Goal: Register for event/course

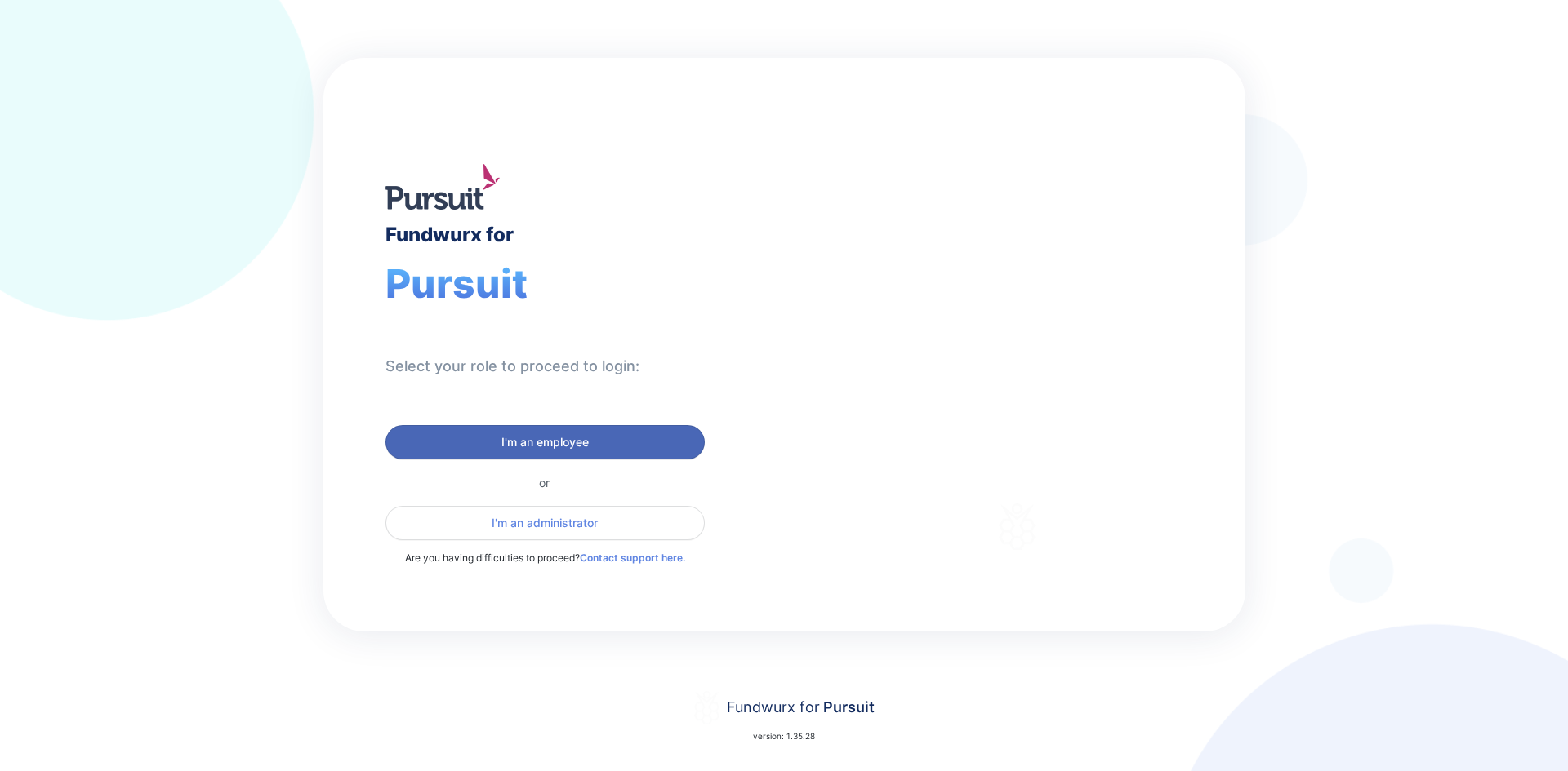
click at [578, 441] on span "I'm an employee" at bounding box center [545, 442] width 88 height 16
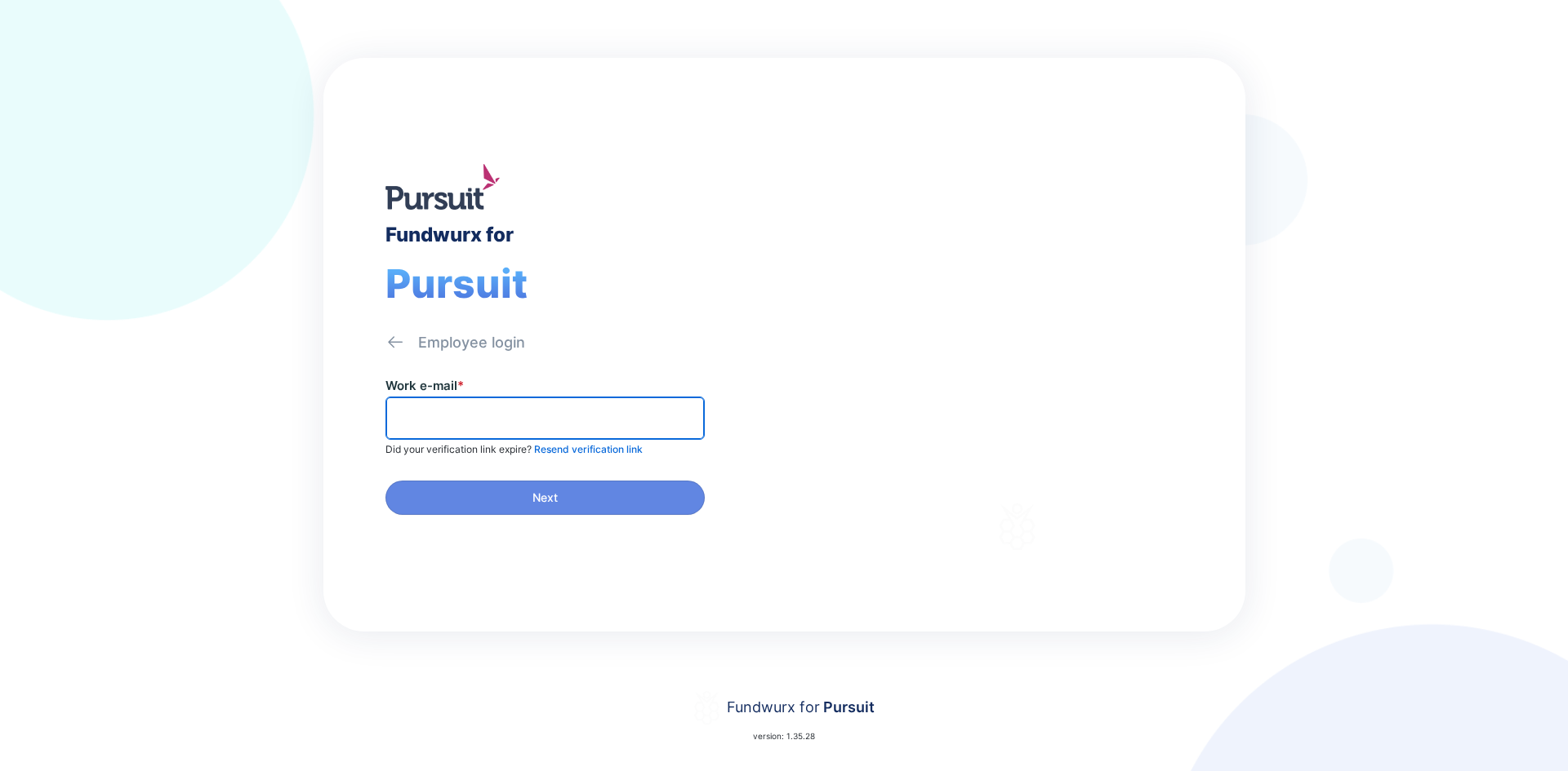
click at [550, 419] on input "text" at bounding box center [544, 418] width 304 height 26
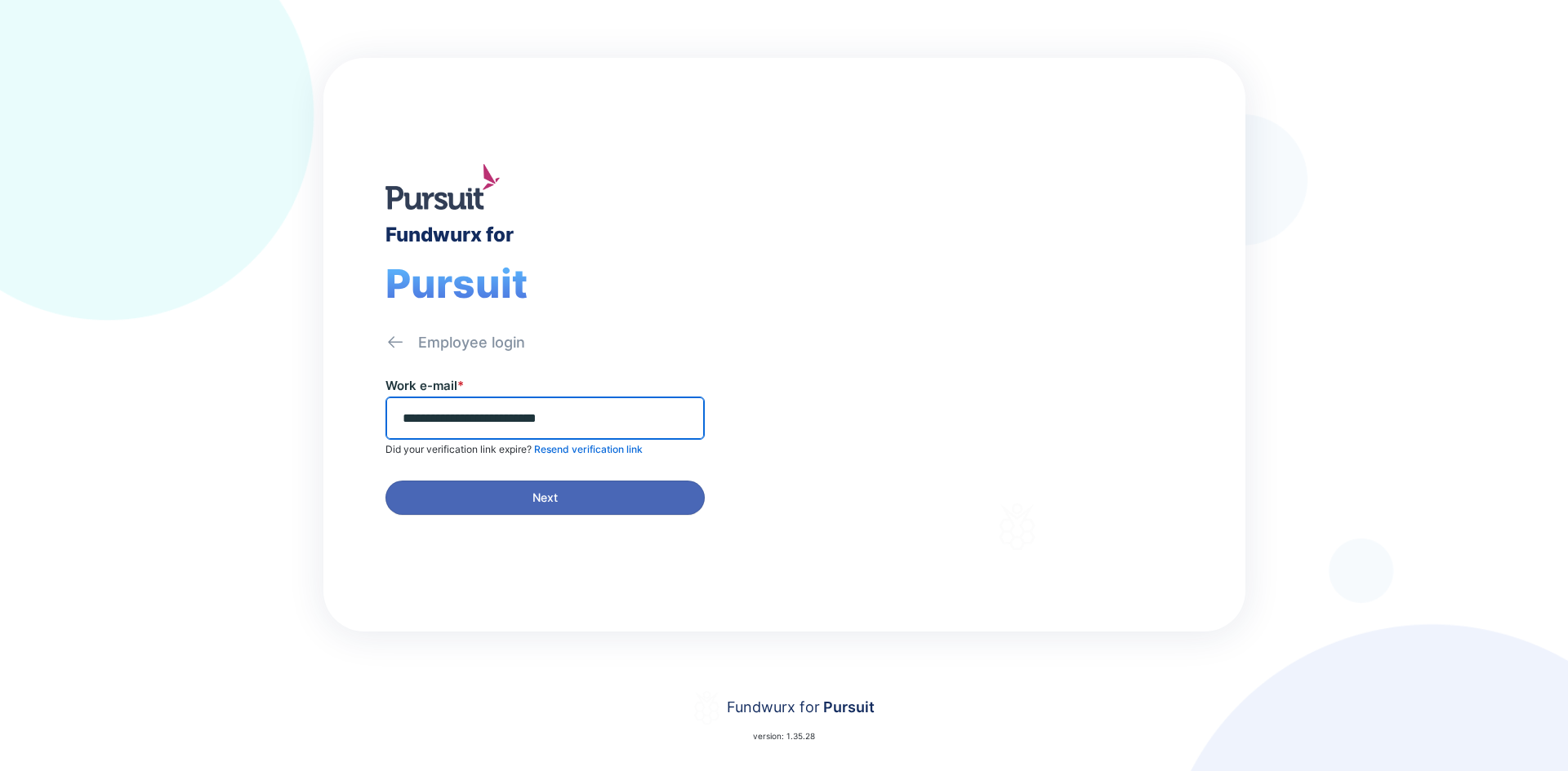
type input "**********"
click at [572, 497] on span "Next" at bounding box center [545, 497] width 298 height 16
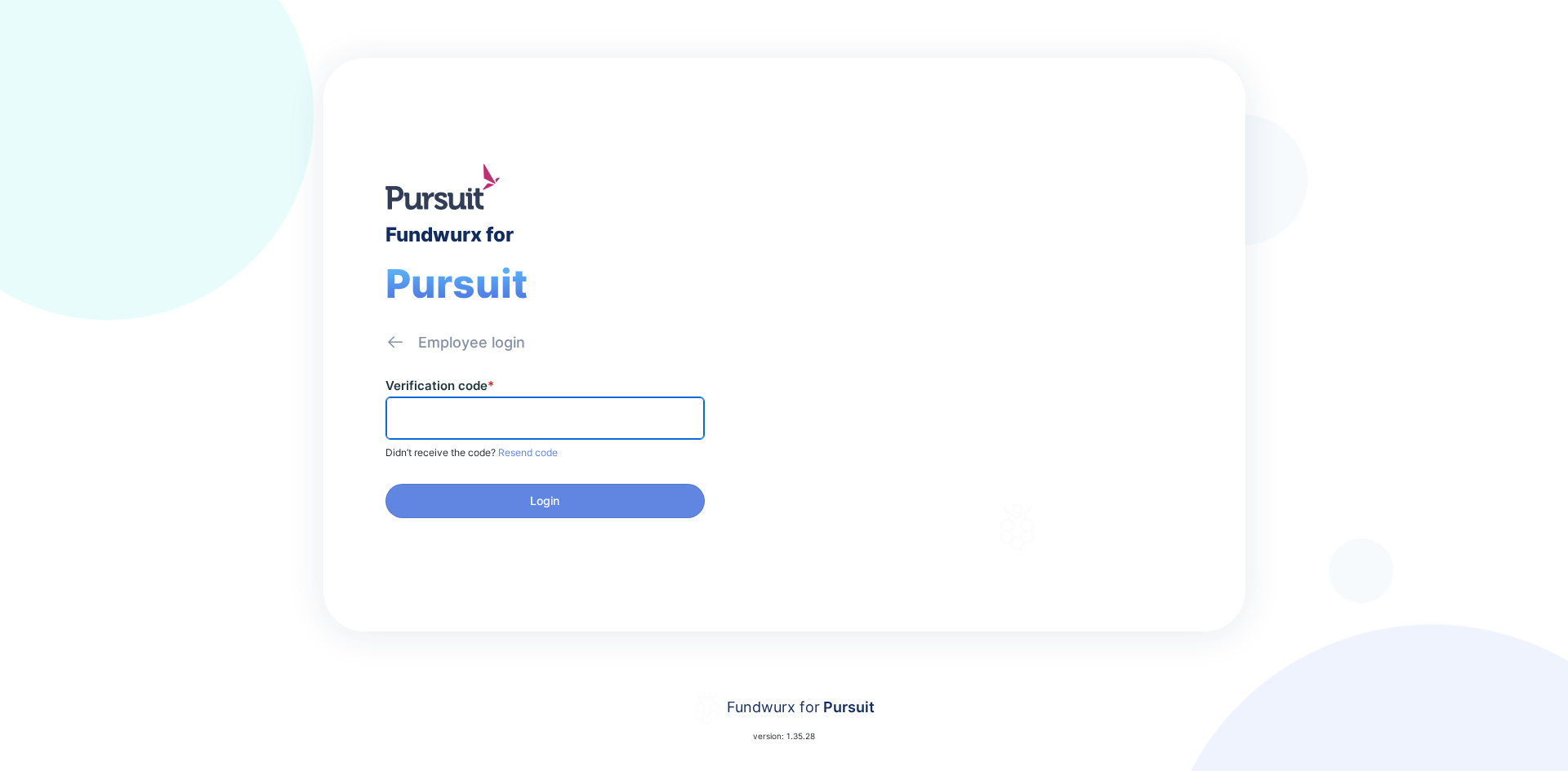
click at [579, 426] on input "text" at bounding box center [544, 418] width 304 height 26
type input "******"
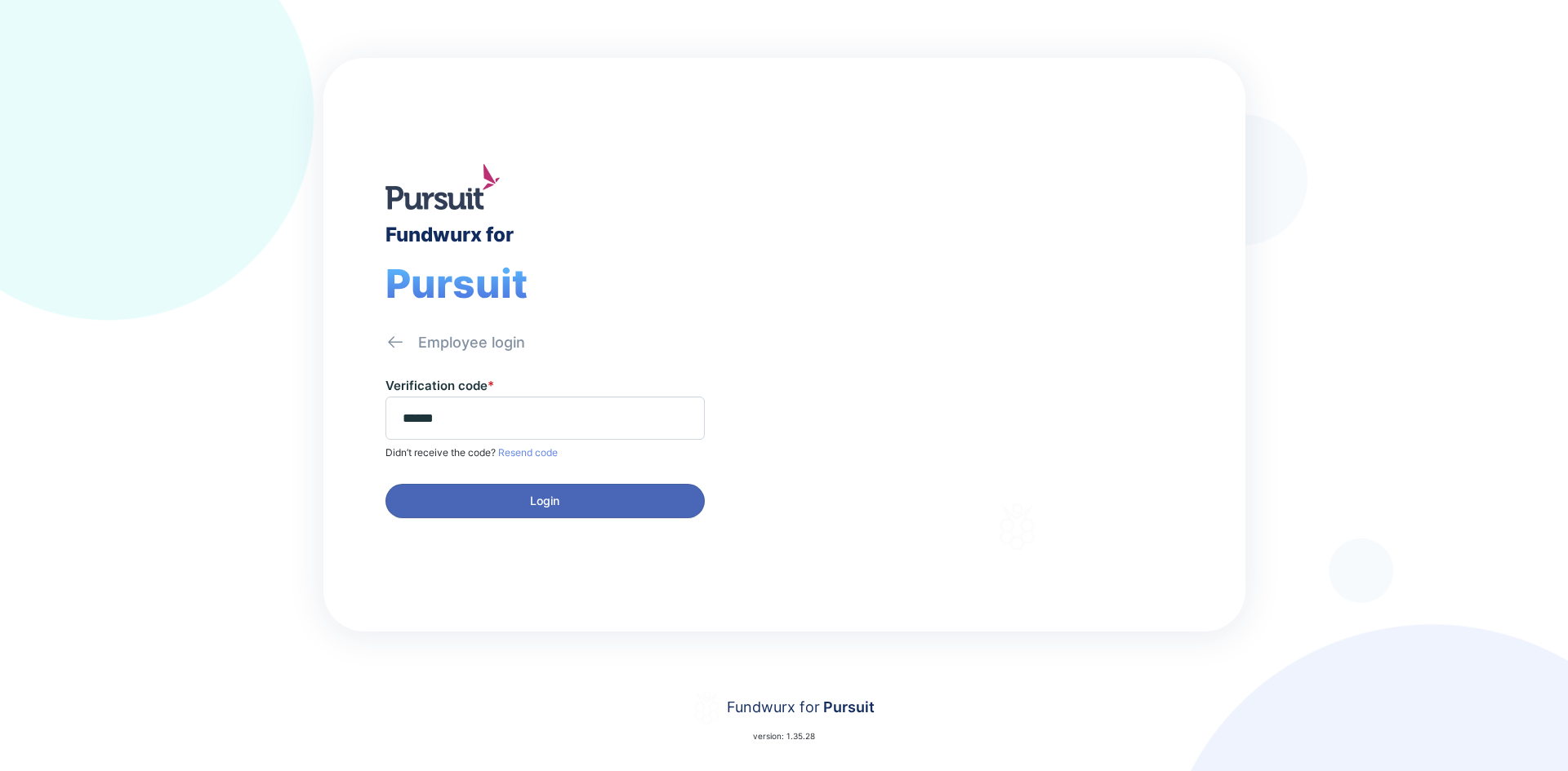
click at [512, 509] on span "Login" at bounding box center [545, 501] width 298 height 16
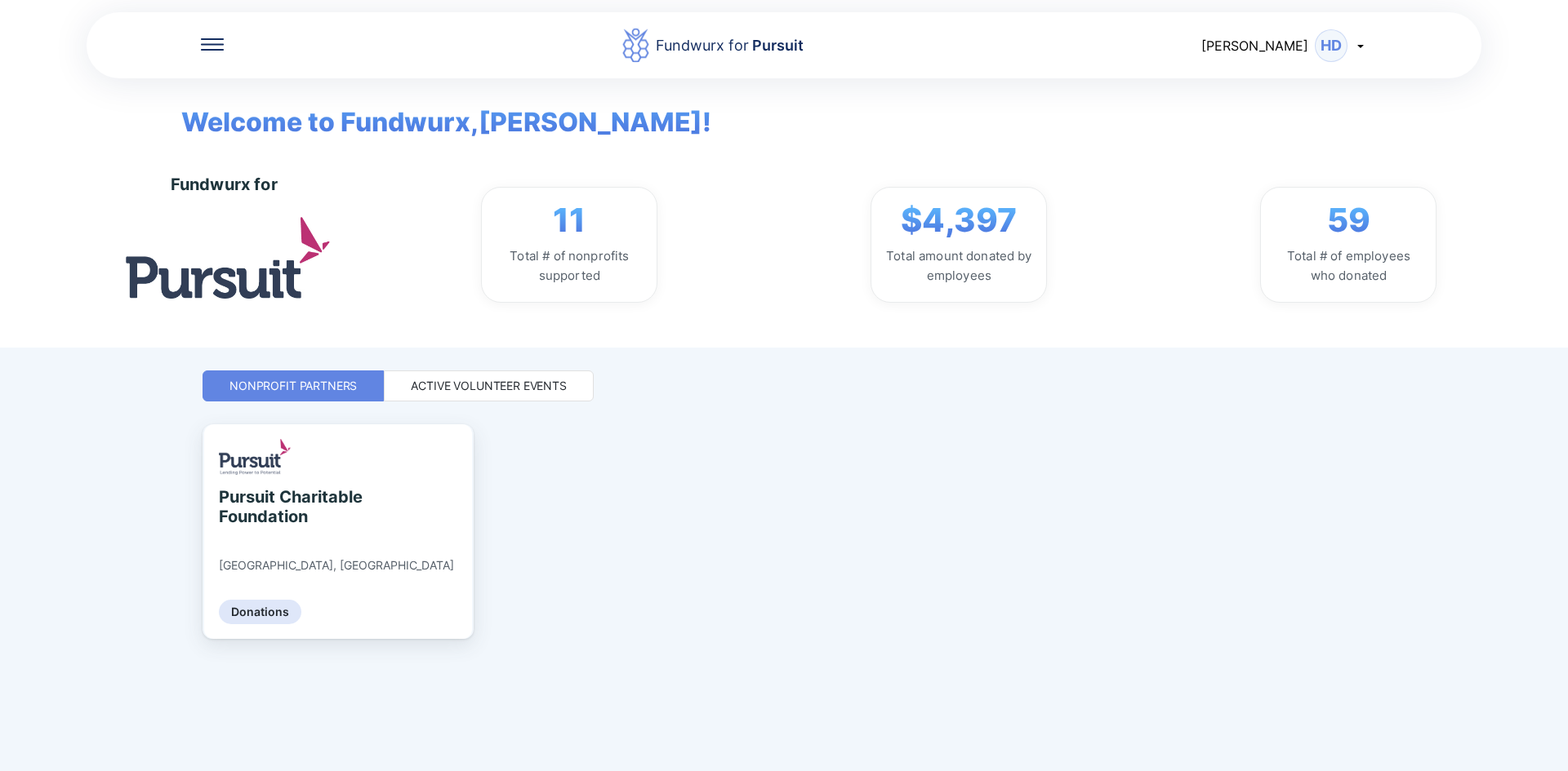
click at [484, 382] on div "Active Volunteer Events" at bounding box center [488, 386] width 156 height 16
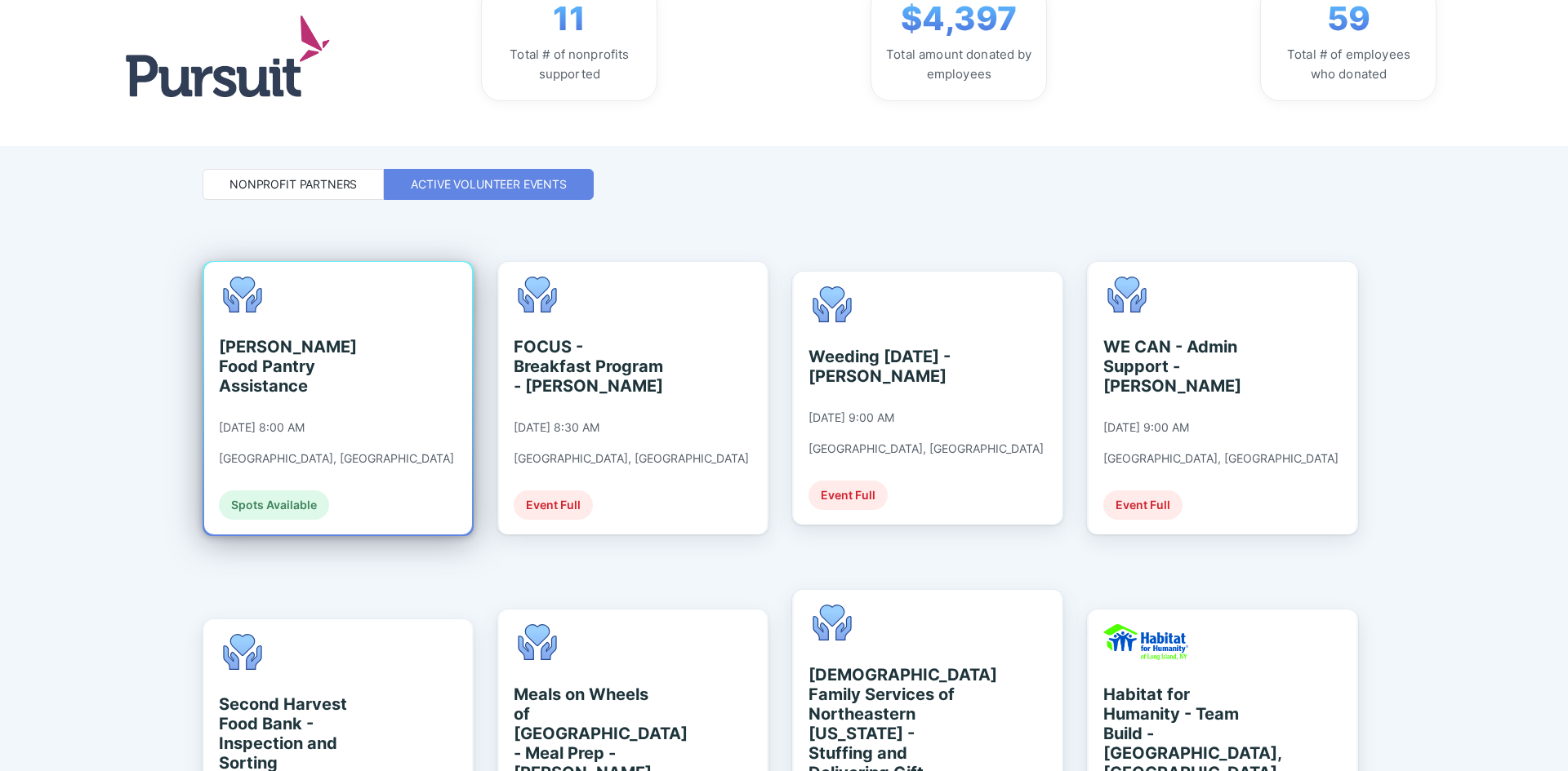
scroll to position [326, 0]
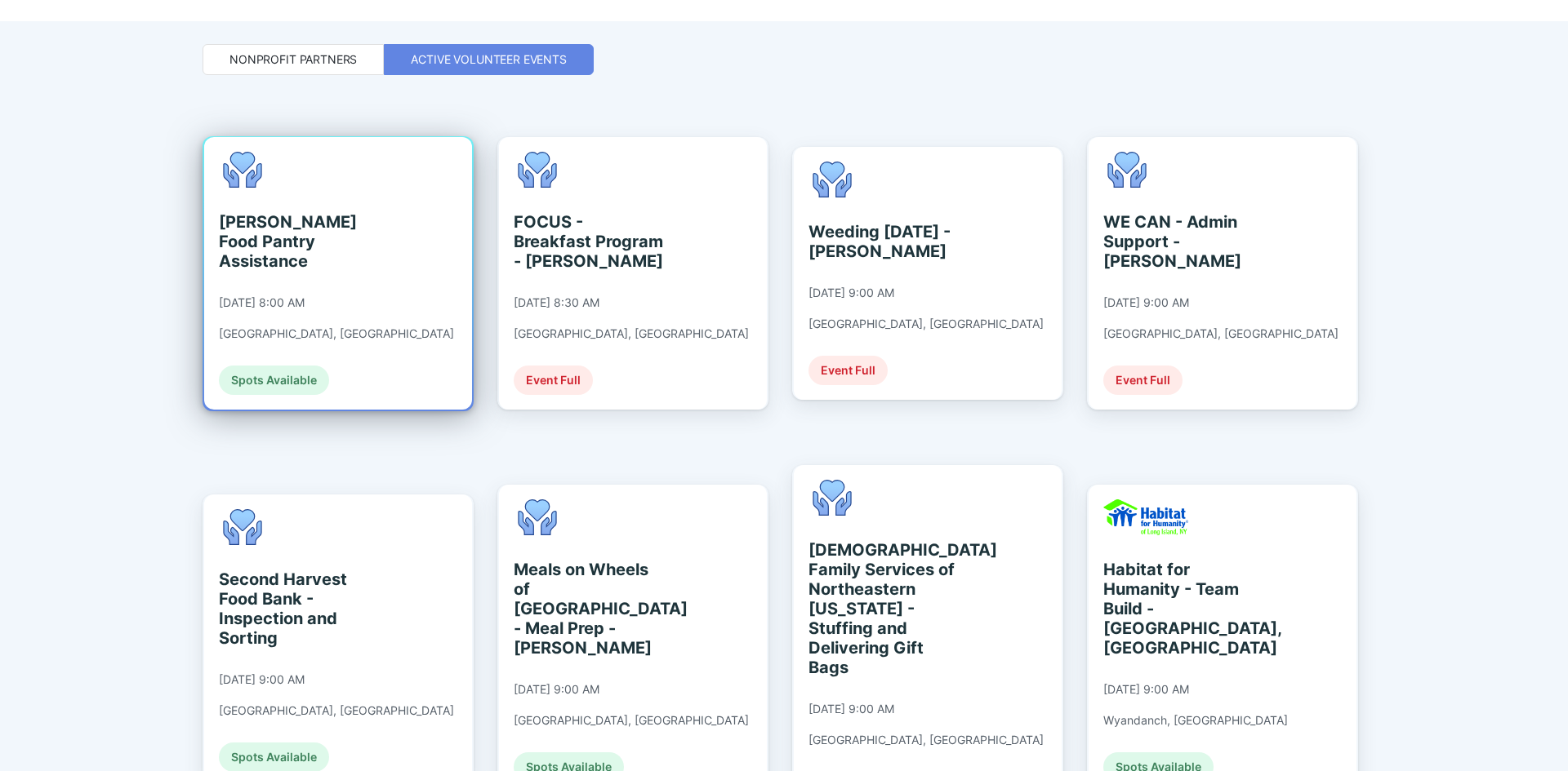
click at [296, 251] on div "[PERSON_NAME] Food Pantry Assistance" at bounding box center [293, 241] width 150 height 59
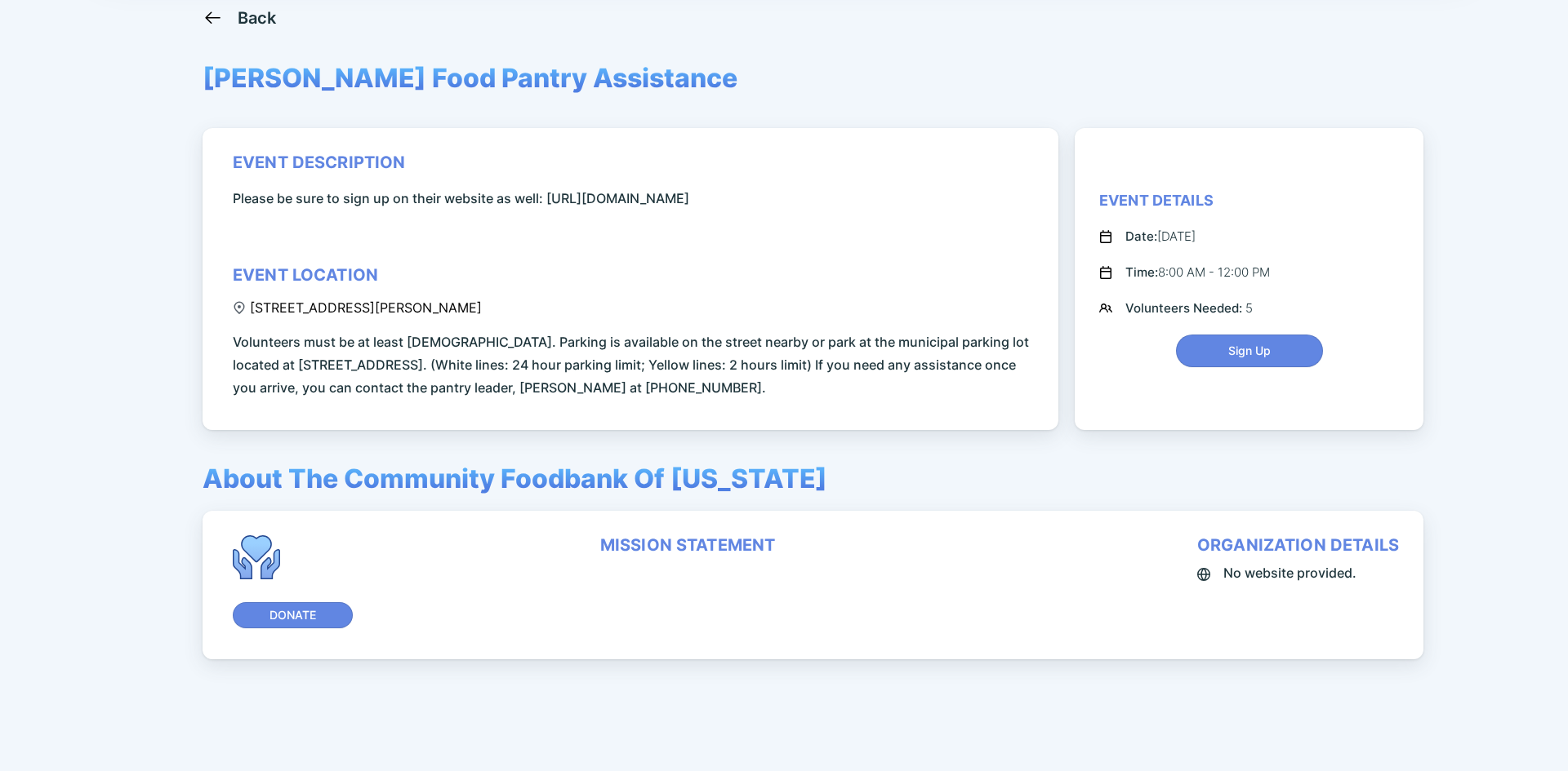
scroll to position [113, 0]
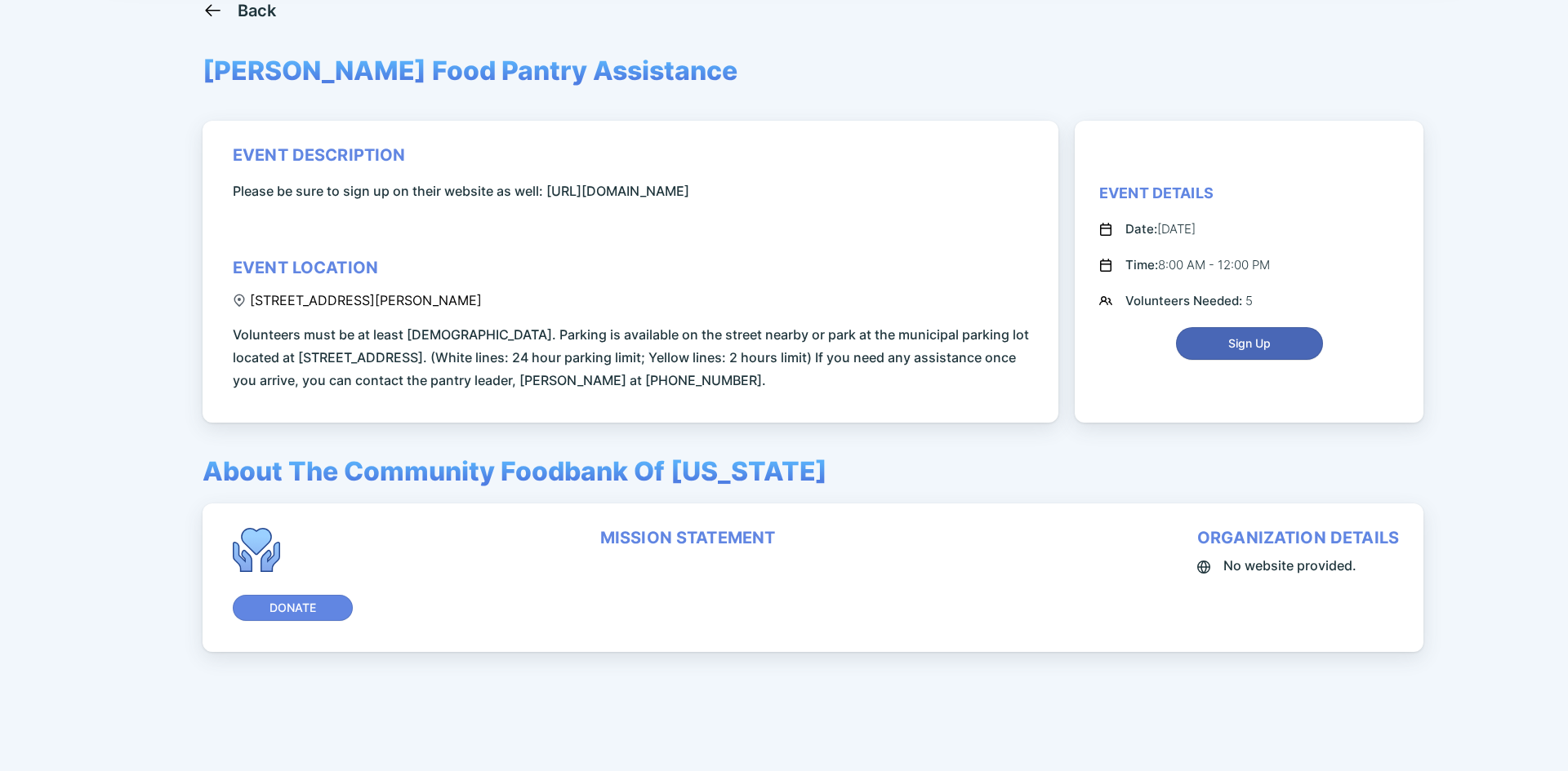
click at [1244, 352] on span "Sign Up" at bounding box center [1249, 344] width 42 height 16
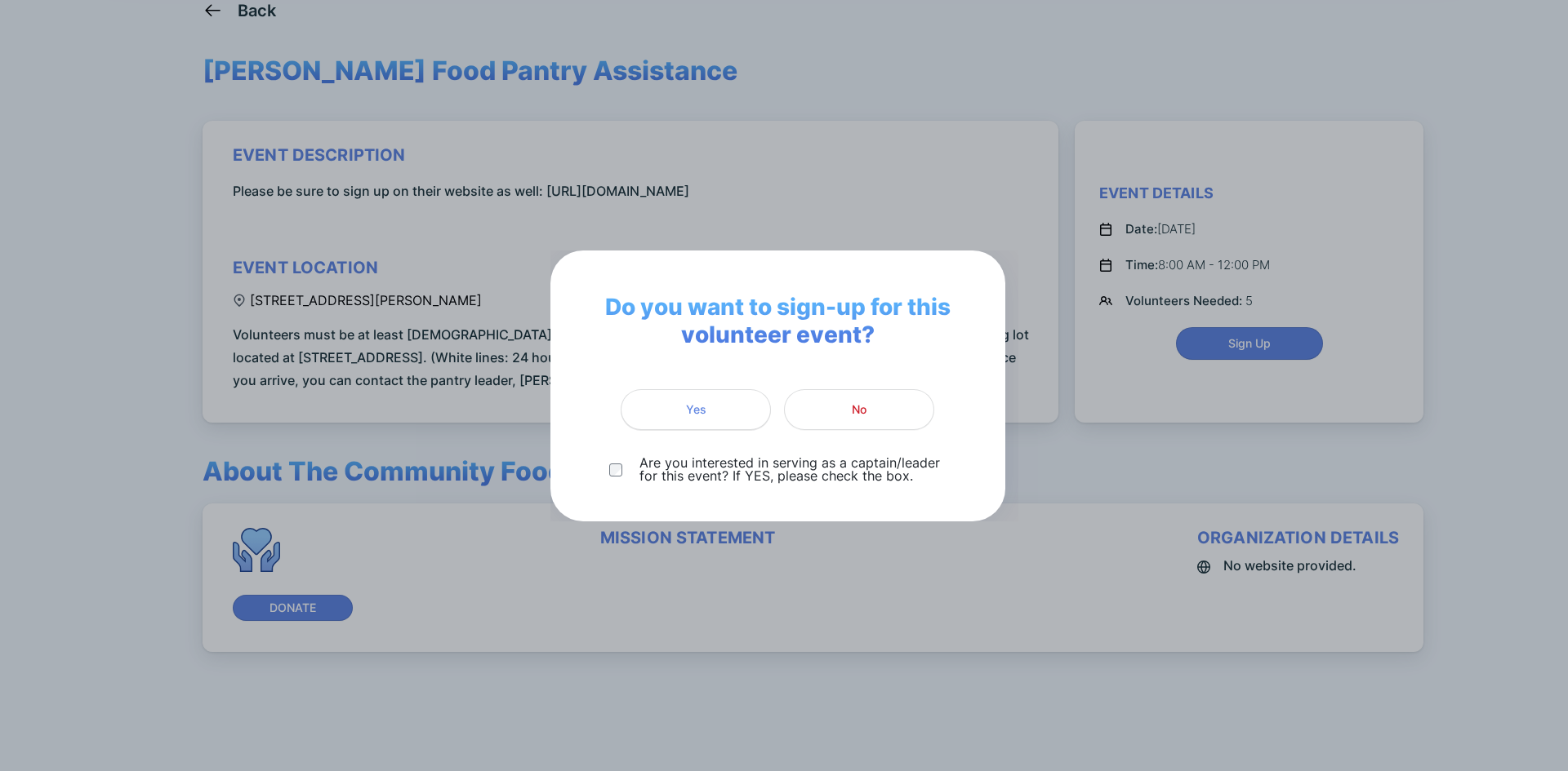
click at [721, 404] on span "Yes" at bounding box center [695, 409] width 129 height 16
